Goal: Task Accomplishment & Management: Use online tool/utility

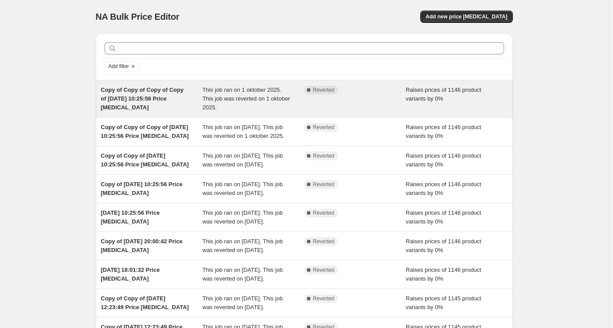
click at [252, 88] on span "This job ran on 1 oktober 2025. This job was reverted on 1 oktober 2025." at bounding box center [245, 98] width 87 height 24
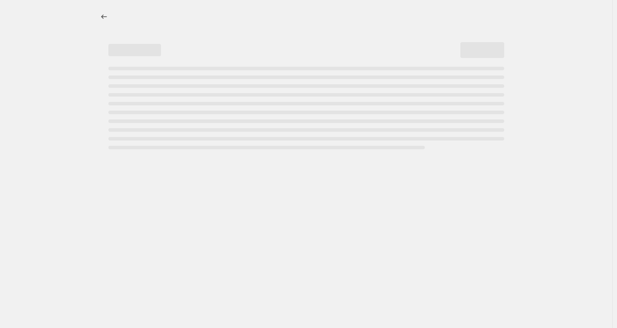
select select "percentage"
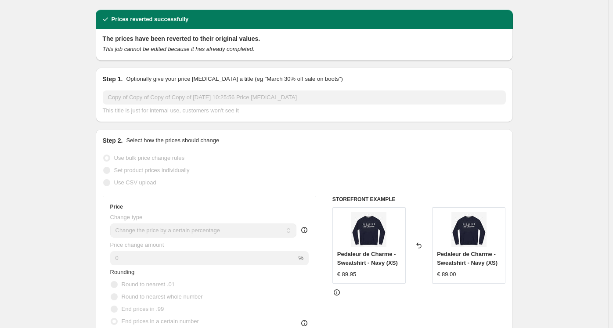
scroll to position [8, 0]
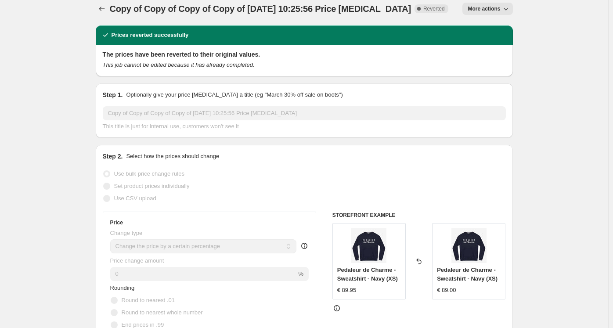
click at [487, 8] on span "More actions" at bounding box center [483, 8] width 32 height 7
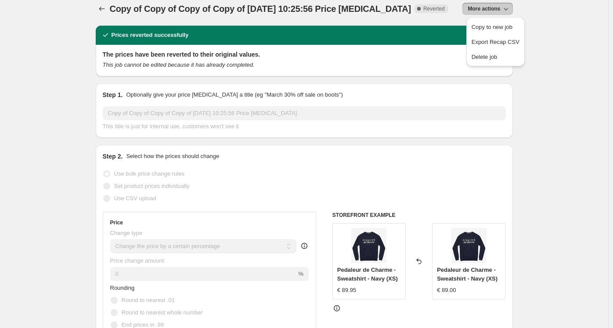
click at [480, 33] on ul "Copy to new job Export Recap CSV Delete job" at bounding box center [495, 42] width 53 height 44
click at [487, 30] on span "Copy to new job" at bounding box center [491, 27] width 41 height 7
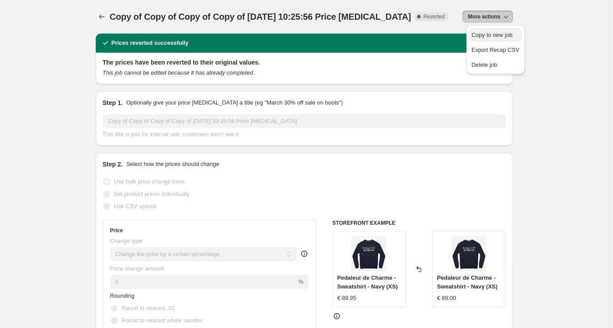
select select "percentage"
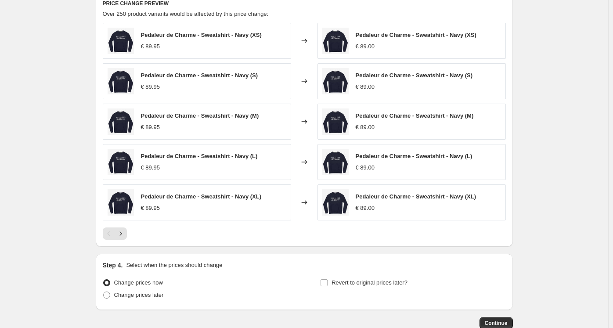
scroll to position [778, 0]
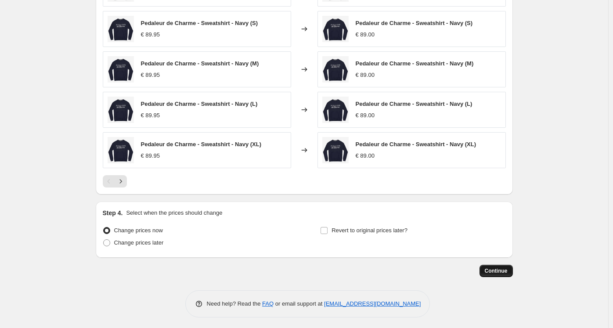
click at [488, 272] on span "Continue" at bounding box center [495, 270] width 23 height 7
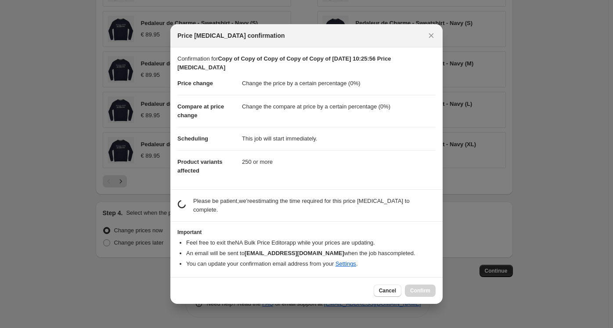
click at [435, 161] on section "Confirmation for Copy of Copy of Copy of Copy of Copy of [DATE] 10:25:56 Price …" at bounding box center [306, 118] width 272 height 142
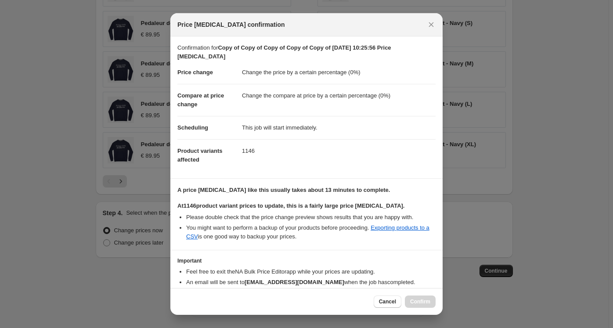
scroll to position [43, 0]
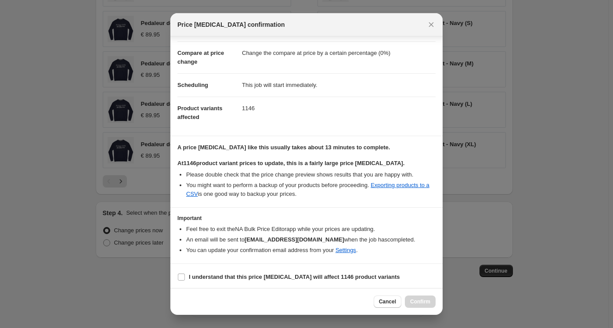
click at [260, 282] on section "I understand that this price [MEDICAL_DATA] will affect 1146 product variants" at bounding box center [306, 277] width 272 height 26
click at [269, 278] on b "I understand that this price [MEDICAL_DATA] will affect 1146 product variants" at bounding box center [294, 276] width 211 height 7
click at [185, 278] on input "I understand that this price [MEDICAL_DATA] will affect 1146 product variants" at bounding box center [181, 276] width 7 height 7
checkbox input "true"
click at [433, 301] on button "Confirm" at bounding box center [420, 301] width 31 height 12
